Goal: Task Accomplishment & Management: Manage account settings

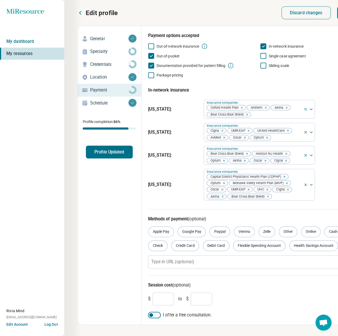
scroll to position [0, 55]
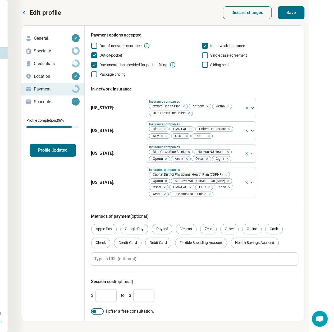
click at [290, 17] on button "Save" at bounding box center [291, 12] width 26 height 13
click at [50, 151] on button "Profile Updated" at bounding box center [53, 150] width 46 height 13
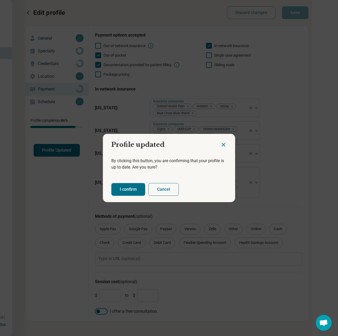
click at [127, 186] on button "I confirm" at bounding box center [128, 189] width 34 height 13
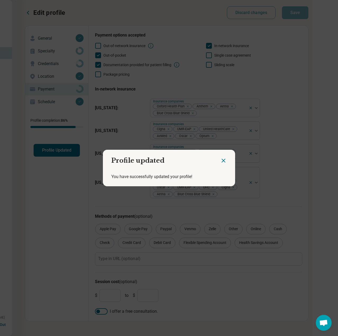
click at [222, 161] on icon "Close dialog" at bounding box center [223, 160] width 3 height 3
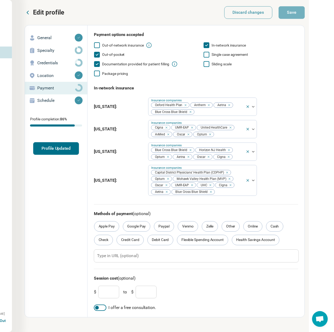
scroll to position [0, 51]
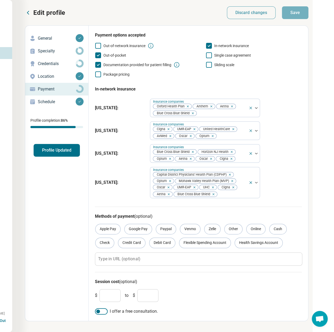
click at [26, 13] on icon at bounding box center [28, 13] width 6 height 6
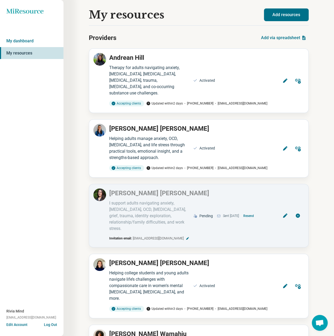
scroll to position [396, 0]
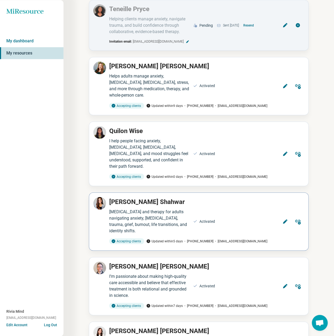
click at [286, 219] on icon at bounding box center [285, 221] width 4 height 4
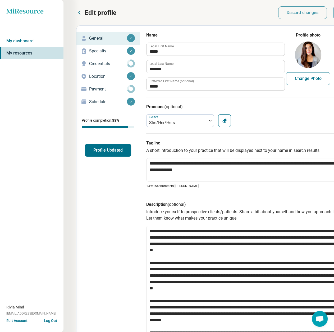
click at [95, 88] on p "Payment" at bounding box center [108, 89] width 38 height 6
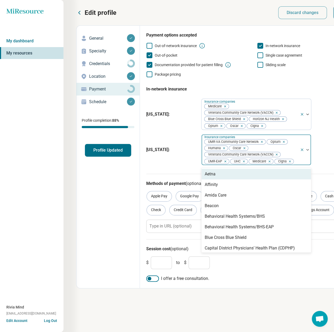
click at [303, 159] on div at bounding box center [305, 149] width 11 height 31
click at [207, 173] on div "Aetna" at bounding box center [210, 174] width 11 height 6
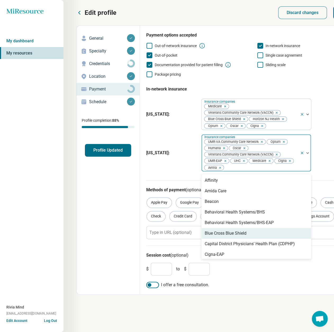
click at [222, 232] on div "Blue Cross Blue Shield" at bounding box center [226, 233] width 42 height 6
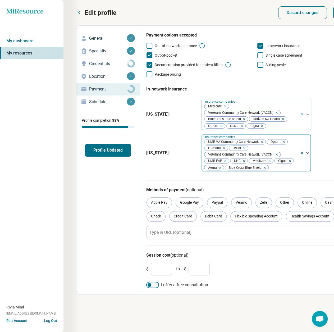
click at [307, 166] on div at bounding box center [305, 152] width 11 height 37
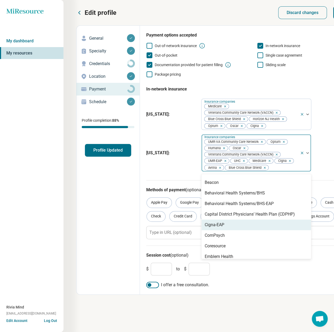
scroll to position [26, 0]
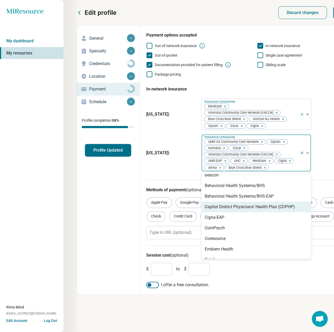
click at [246, 205] on div "Capital District Physicians’ Health Plan (CDPHP)" at bounding box center [250, 207] width 90 height 6
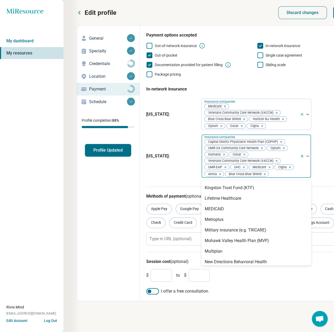
scroll to position [159, 0]
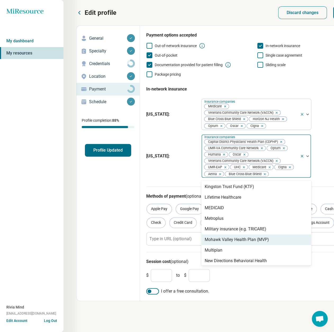
click at [234, 238] on div "Mohawk Valley Health Plan (MVP)" at bounding box center [237, 240] width 64 height 6
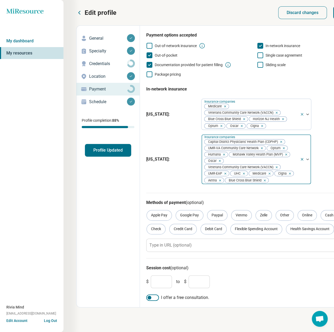
click at [299, 148] on div "Capital District Physicians’ Health Plan (CDPHP) UMR-VA Community Care Network …" at bounding box center [251, 159] width 98 height 50
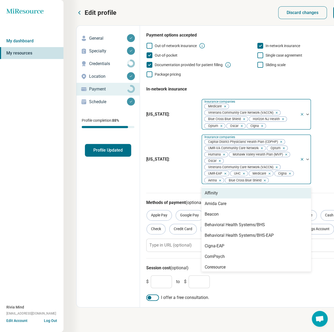
click at [287, 107] on div "Medicare Veterans Community Care Network (VACCN) Blue Cross Blue Shield Horizon…" at bounding box center [251, 114] width 98 height 31
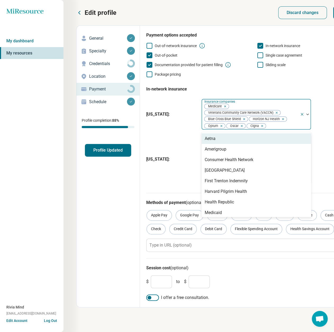
click at [217, 141] on div "Aetna" at bounding box center [257, 138] width 110 height 11
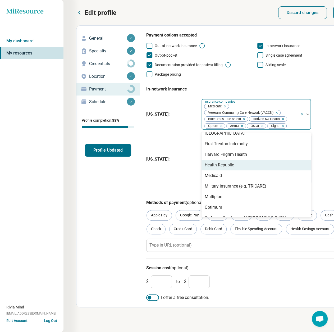
scroll to position [44, 0]
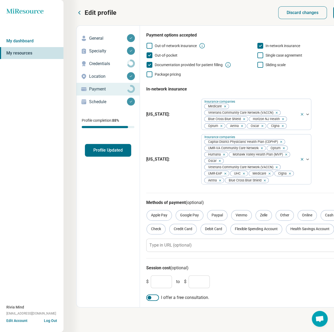
click at [220, 332] on html "Miresource logo My dashboard My resources Rivia Mind [EMAIL_ADDRESS][DOMAIN_NAM…" at bounding box center [167, 170] width 334 height 341
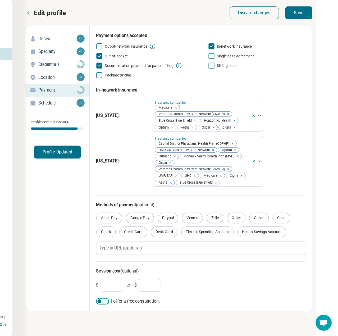
scroll to position [0, 55]
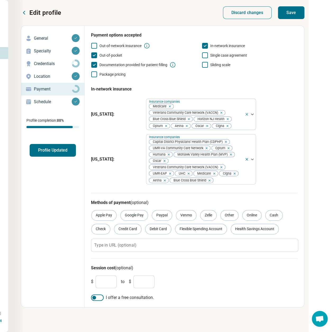
click at [302, 13] on button "Save" at bounding box center [291, 12] width 26 height 13
click at [55, 155] on button "Profile Updated" at bounding box center [53, 150] width 46 height 13
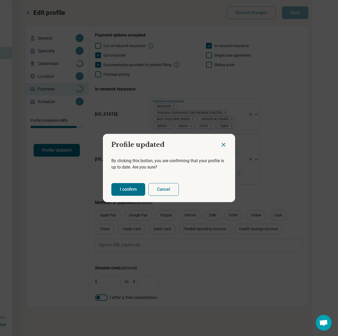
click at [131, 189] on button "I confirm" at bounding box center [128, 189] width 34 height 13
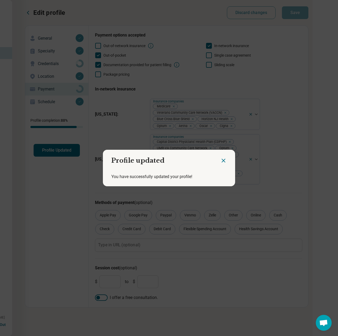
click at [220, 159] on icon "Close dialog" at bounding box center [223, 160] width 6 height 6
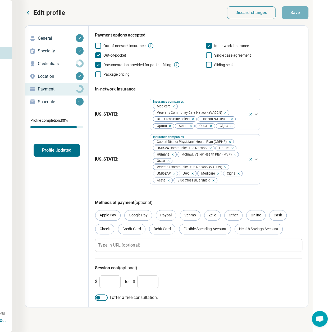
click at [46, 154] on button "Profile Updated" at bounding box center [57, 150] width 46 height 13
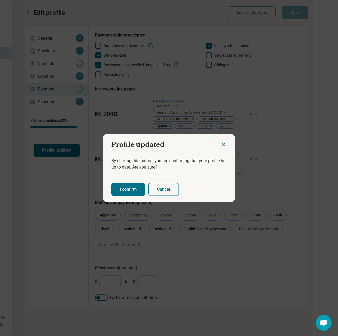
click at [127, 185] on button "I confirm" at bounding box center [128, 189] width 34 height 13
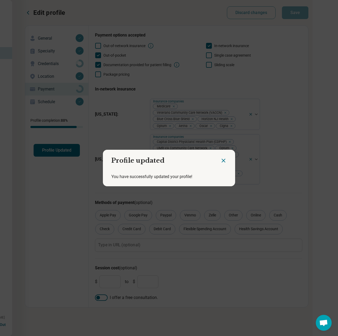
click at [220, 160] on icon "Close dialog" at bounding box center [223, 160] width 6 height 6
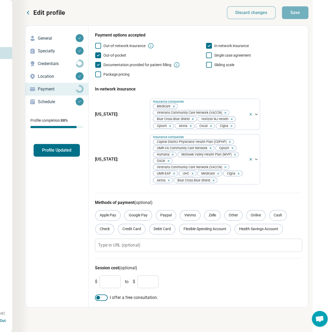
click at [28, 13] on icon at bounding box center [28, 12] width 2 height 3
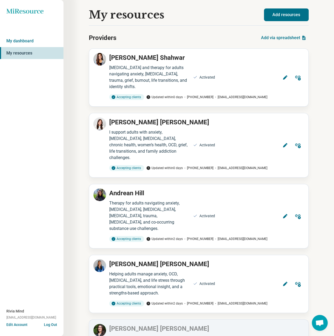
scroll to position [653, 0]
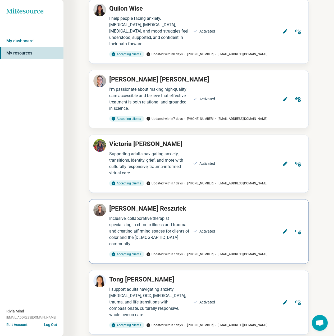
click at [287, 229] on icon at bounding box center [285, 231] width 5 height 5
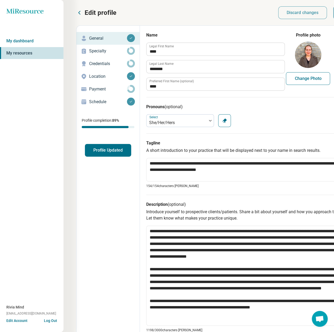
type textarea "*"
click at [97, 89] on p "Payment" at bounding box center [108, 89] width 38 height 6
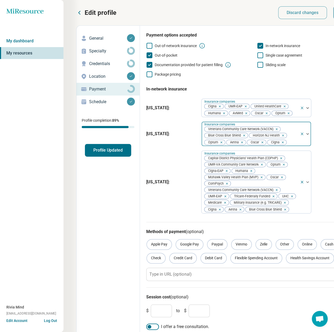
click at [291, 139] on div at bounding box center [292, 142] width 11 height 7
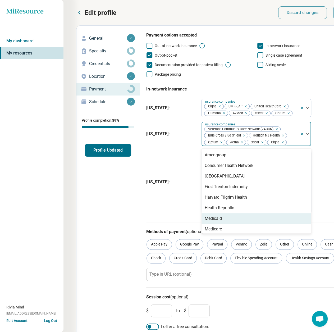
scroll to position [26, 0]
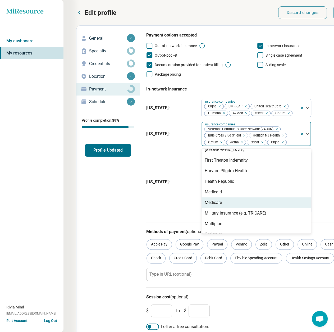
click at [224, 204] on div "Medicare" at bounding box center [257, 202] width 110 height 11
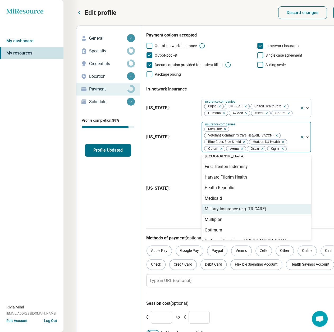
scroll to position [44, 0]
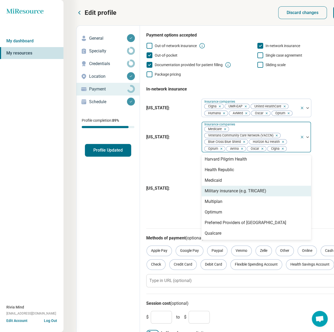
click at [252, 192] on div "Military insurance (e.g. TRICARE)" at bounding box center [236, 191] width 62 height 6
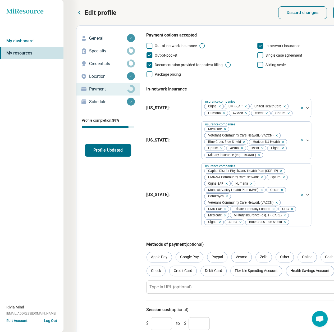
click at [104, 205] on div "Edit profile General Specialty Credentials Location Payment Schedule Profile co…" at bounding box center [107, 187] width 63 height 323
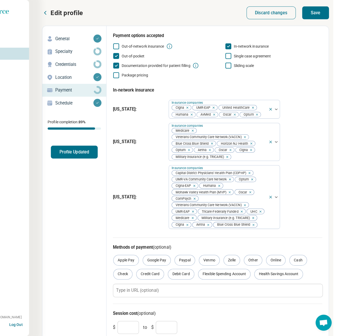
scroll to position [0, 55]
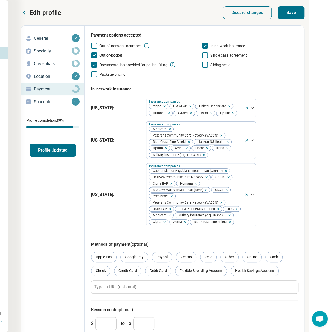
click at [290, 15] on button "Save" at bounding box center [291, 12] width 26 height 13
click at [54, 156] on button "Profile Updated" at bounding box center [53, 150] width 46 height 13
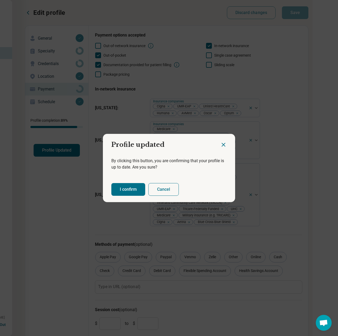
click at [121, 190] on button "I confirm" at bounding box center [128, 189] width 34 height 13
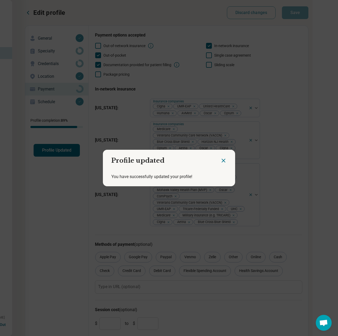
click at [223, 161] on icon "Close dialog" at bounding box center [223, 160] width 6 height 6
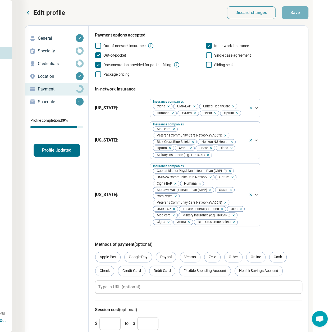
click at [29, 14] on icon at bounding box center [28, 13] width 6 height 6
click at [27, 11] on icon at bounding box center [28, 13] width 6 height 6
click at [28, 12] on icon at bounding box center [28, 12] width 2 height 3
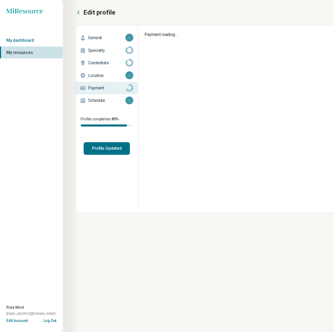
scroll to position [0, 51]
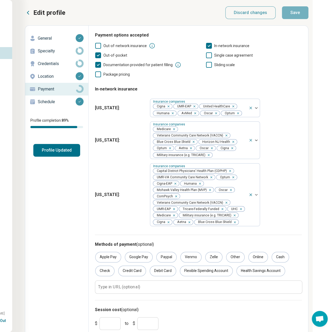
click at [66, 152] on button "Profile Updated" at bounding box center [56, 150] width 47 height 13
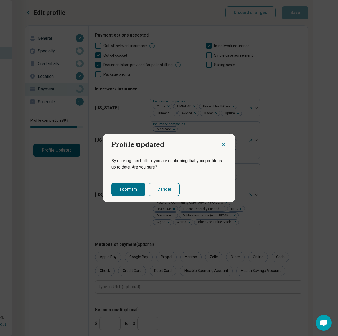
click at [132, 197] on div "I confirm Cancel" at bounding box center [169, 189] width 132 height 25
click at [131, 189] on button "I confirm" at bounding box center [128, 189] width 34 height 13
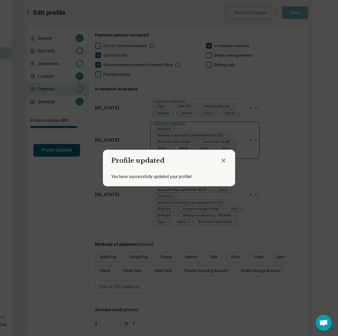
drag, startPoint x: 220, startPoint y: 161, endPoint x: 218, endPoint y: 158, distance: 3.6
click at [220, 161] on icon "Close dialog" at bounding box center [223, 160] width 6 height 6
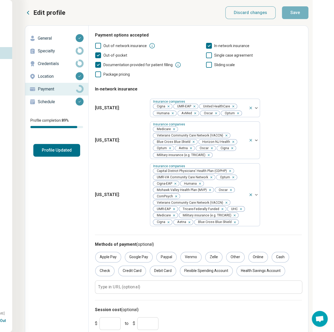
click at [28, 13] on icon at bounding box center [28, 13] width 6 height 6
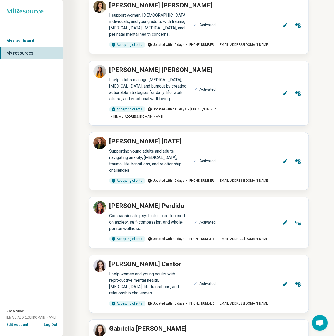
scroll to position [3010, 0]
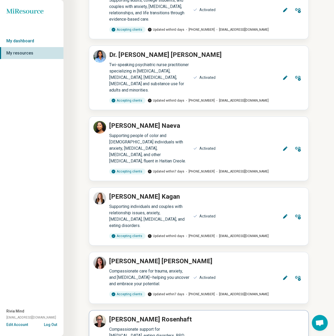
click at [288, 336] on button "Edit" at bounding box center [285, 342] width 13 height 13
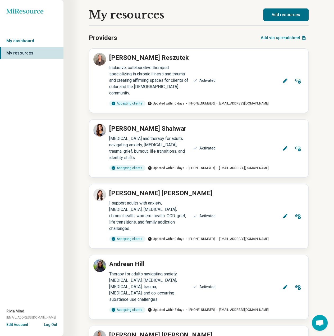
click at [192, 12] on div "My resources" at bounding box center [176, 15] width 174 height 12
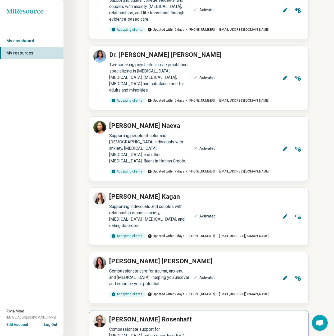
click at [284, 336] on button "Edit" at bounding box center [285, 342] width 13 height 13
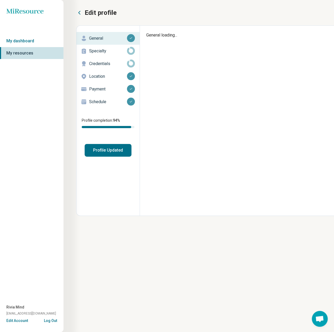
click at [104, 62] on p "Credentials" at bounding box center [108, 64] width 38 height 6
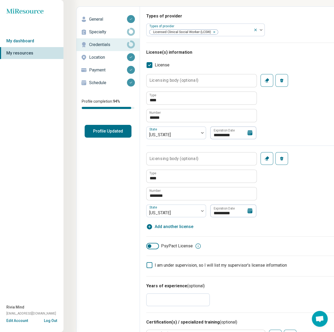
scroll to position [26, 0]
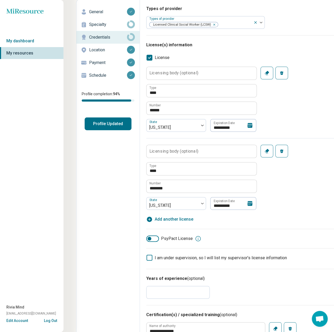
click at [181, 222] on span "Add another license" at bounding box center [174, 219] width 39 height 6
type textarea "*"
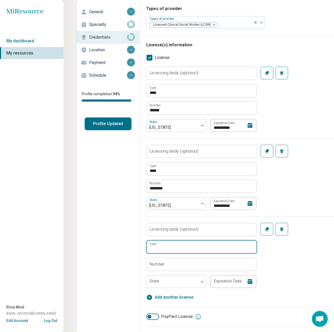
click at [168, 247] on input "Type" at bounding box center [202, 246] width 110 height 13
click at [164, 262] on label "Number" at bounding box center [156, 264] width 15 height 4
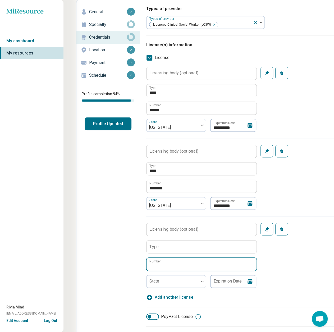
click at [164, 261] on input "Number" at bounding box center [202, 264] width 110 height 13
paste input "*****"
type input "*****"
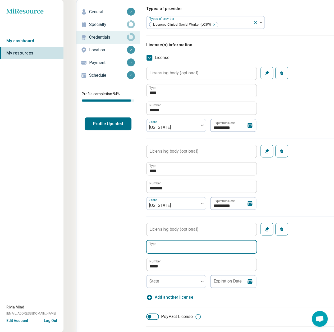
click at [168, 248] on input "Type" at bounding box center [202, 246] width 110 height 13
paste input "**********"
type input "**********"
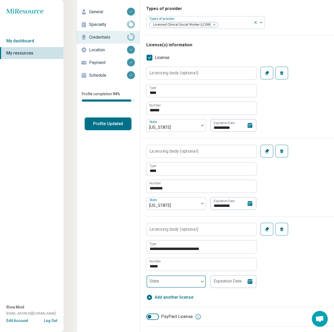
click at [160, 281] on div at bounding box center [173, 283] width 48 height 7
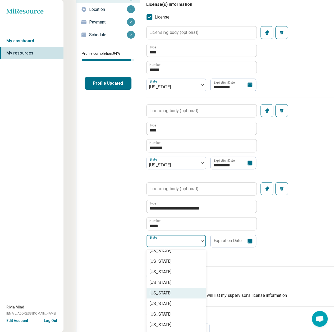
click at [168, 290] on div "[US_STATE]" at bounding box center [161, 293] width 22 height 6
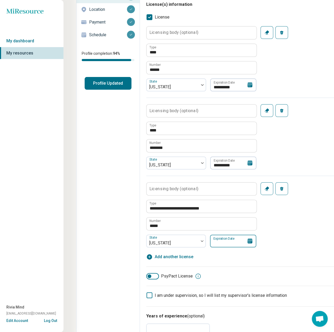
click at [234, 240] on input "Expiration Date" at bounding box center [233, 241] width 46 height 13
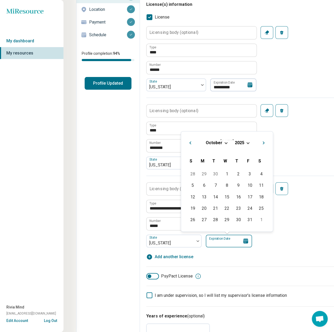
paste input "**********"
type input "**********"
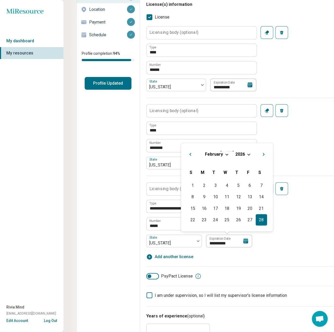
click at [260, 219] on div "28" at bounding box center [261, 219] width 11 height 11
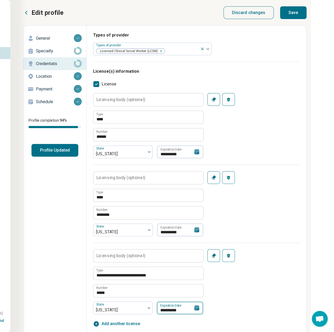
scroll to position [0, 53]
click at [286, 12] on button "Save" at bounding box center [293, 12] width 26 height 13
click at [38, 87] on p "Payment" at bounding box center [55, 89] width 38 height 6
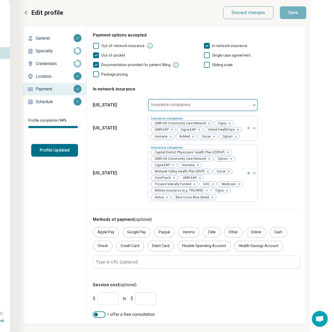
click at [195, 109] on div at bounding box center [199, 106] width 98 height 7
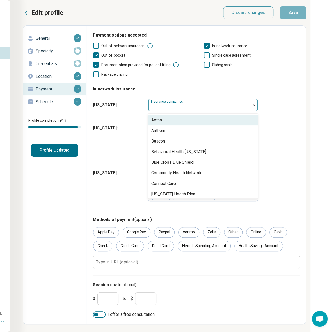
click at [173, 122] on div "Aetna" at bounding box center [203, 120] width 110 height 11
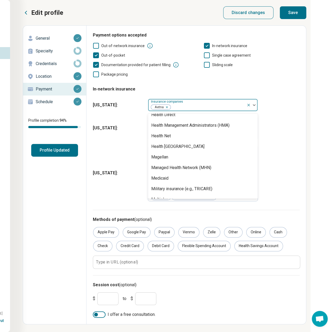
scroll to position [106, 0]
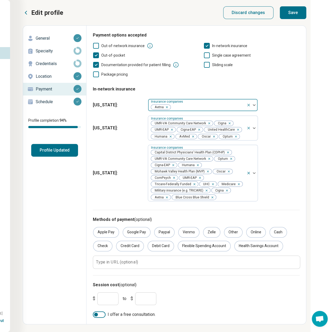
click at [196, 103] on div "Aetna" at bounding box center [197, 105] width 98 height 12
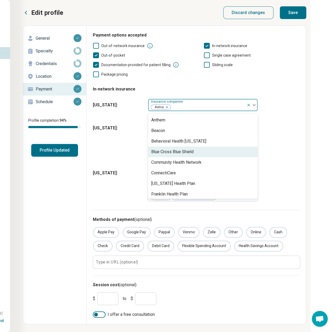
click at [196, 147] on div "Blue Cross Blue Shield" at bounding box center [203, 152] width 110 height 11
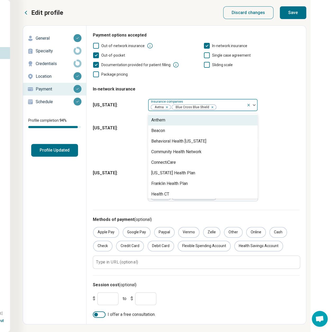
click at [236, 107] on div at bounding box center [231, 106] width 28 height 7
click at [155, 120] on div "Anthem" at bounding box center [158, 120] width 14 height 6
click at [248, 110] on div at bounding box center [252, 105] width 11 height 12
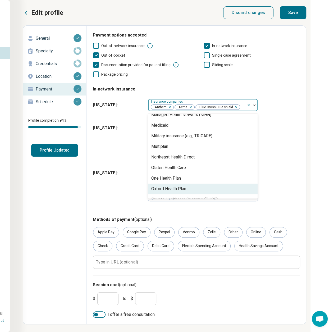
scroll to position [150, 0]
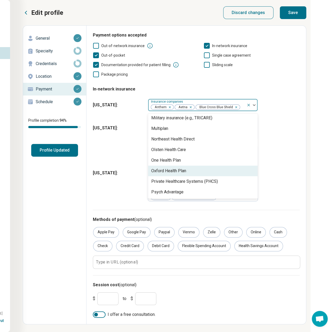
click at [179, 170] on div "Oxford Health Plan" at bounding box center [168, 171] width 35 height 6
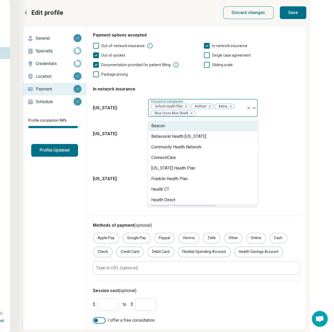
click at [221, 115] on div at bounding box center [220, 113] width 49 height 7
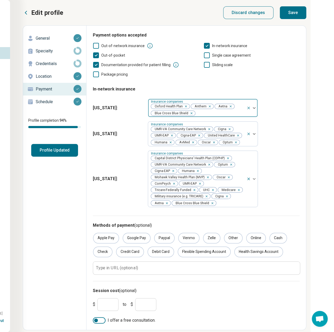
click at [235, 113] on div at bounding box center [220, 113] width 49 height 7
click at [240, 113] on div at bounding box center [220, 113] width 49 height 7
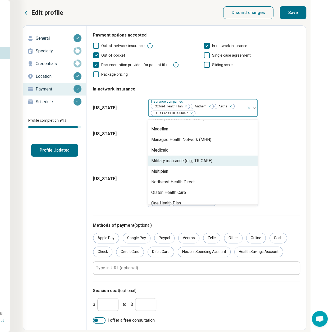
scroll to position [87, 0]
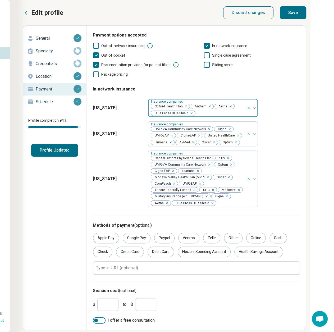
click at [231, 116] on div at bounding box center [220, 113] width 49 height 7
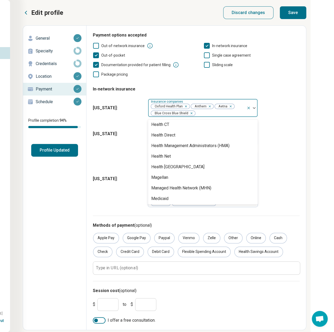
scroll to position [79, 0]
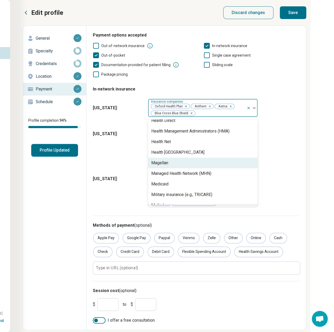
click at [199, 164] on div "Magellan" at bounding box center [203, 163] width 110 height 11
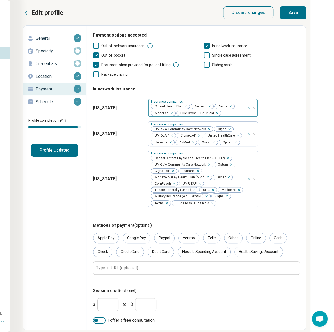
click at [241, 116] on div at bounding box center [232, 113] width 23 height 7
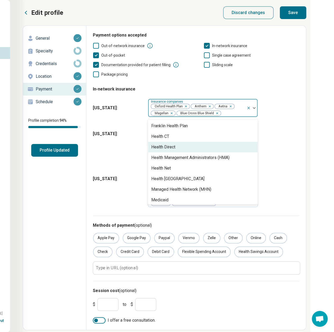
scroll to position [106, 0]
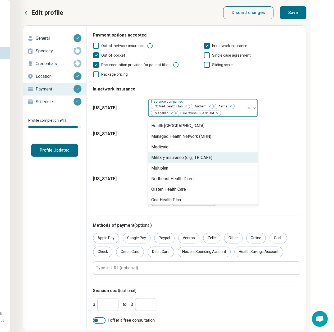
click at [192, 156] on div "Military insurance (e.g., TRICARE)" at bounding box center [181, 158] width 61 height 6
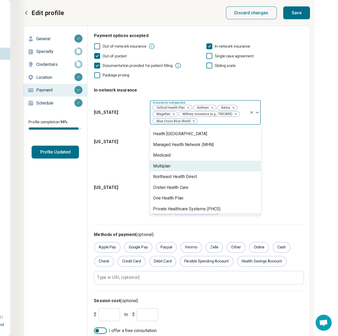
scroll to position [119, 0]
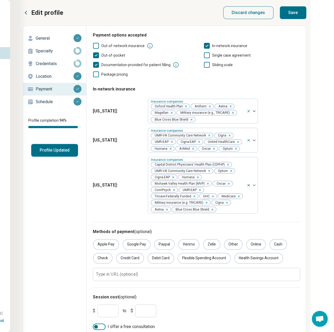
click at [291, 12] on button "Save" at bounding box center [293, 12] width 26 height 13
click at [58, 157] on div "Edit profile General Specialty Credentials Location Payment Schedule Profile co…" at bounding box center [54, 181] width 63 height 311
click at [58, 154] on button "Profile Updated" at bounding box center [54, 150] width 47 height 13
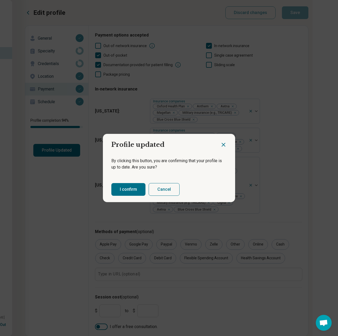
click at [129, 188] on button "I confirm" at bounding box center [128, 189] width 34 height 13
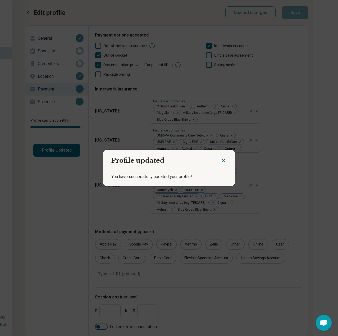
click at [223, 162] on icon "Close dialog" at bounding box center [223, 160] width 3 height 3
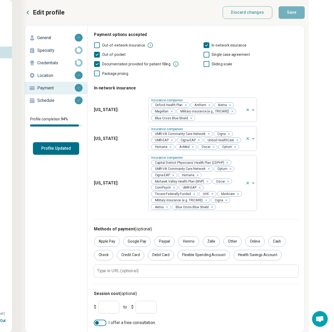
scroll to position [0, 51]
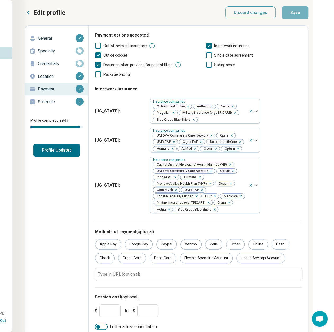
click at [27, 12] on icon at bounding box center [28, 13] width 6 height 6
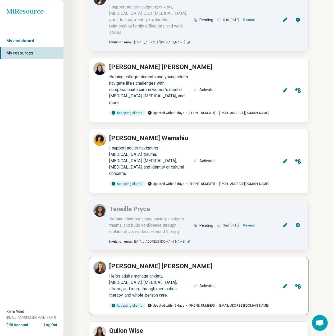
scroll to position [423, 0]
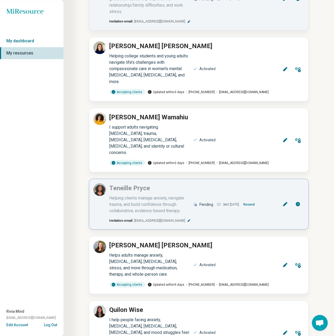
click at [287, 201] on icon at bounding box center [285, 203] width 5 height 5
click at [283, 201] on icon at bounding box center [285, 203] width 5 height 5
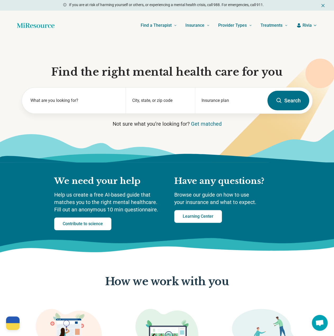
click at [304, 26] on span "Rivia" at bounding box center [307, 25] width 9 height 6
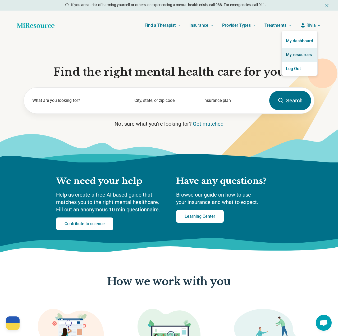
click at [300, 57] on link "My resources" at bounding box center [300, 55] width 36 height 14
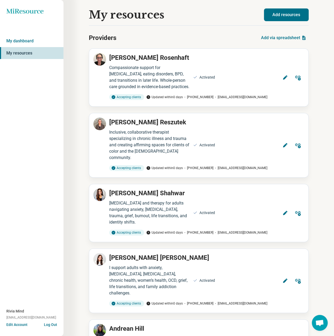
scroll to position [468, 0]
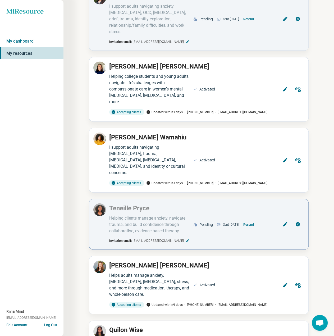
click at [288, 218] on button "Edit" at bounding box center [285, 224] width 13 height 13
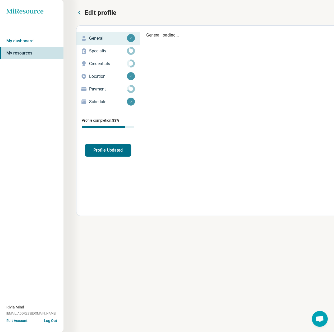
click at [98, 64] on p "Credentials" at bounding box center [108, 64] width 38 height 6
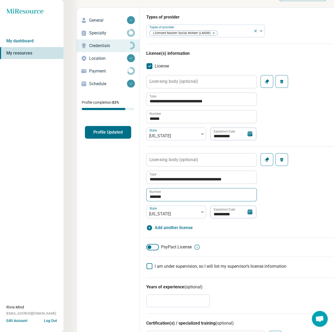
scroll to position [26, 0]
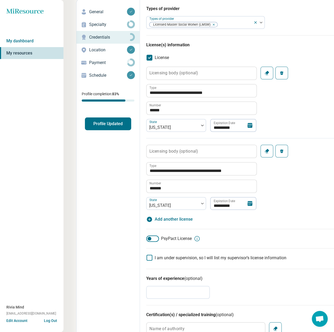
type textarea "*"
